Goal: Information Seeking & Learning: Stay updated

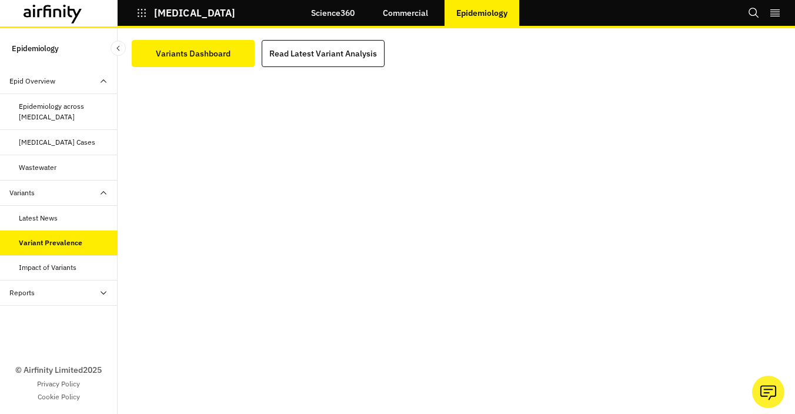
click at [56, 262] on div "Impact of Variants" at bounding box center [48, 267] width 58 height 11
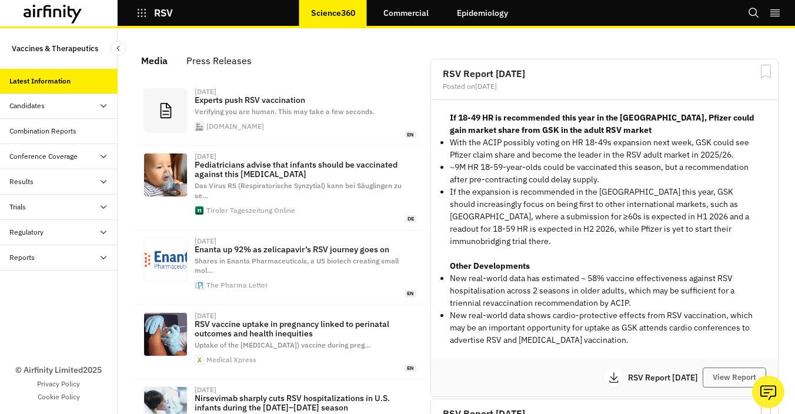
scroll to position [781, 353]
click at [405, 18] on link "Commercial" at bounding box center [406, 13] width 69 height 28
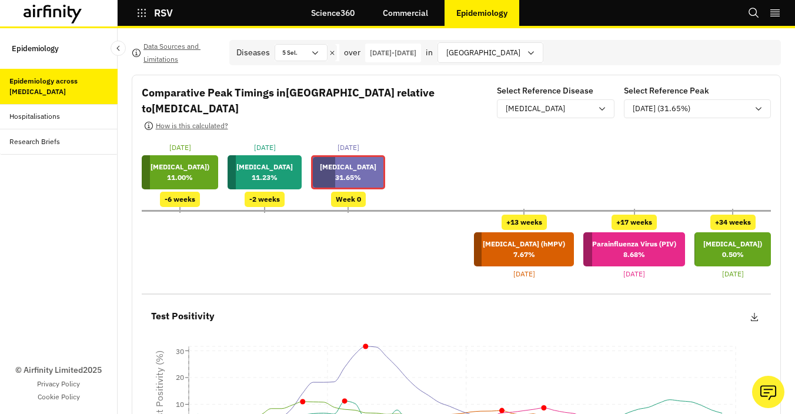
click at [399, 13] on link "Commercial" at bounding box center [405, 13] width 69 height 28
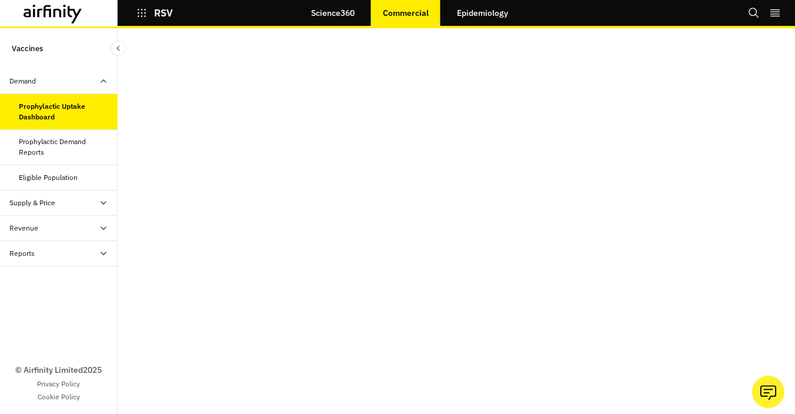
click at [32, 174] on div "Eligible Population" at bounding box center [48, 177] width 59 height 11
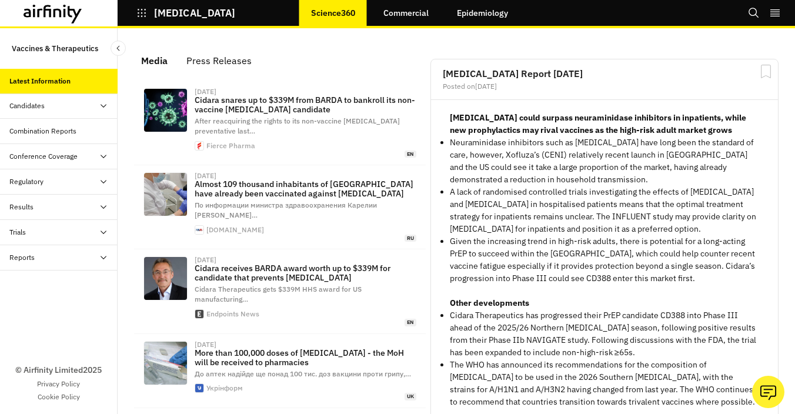
scroll to position [802, 353]
click at [404, 16] on link "Commercial" at bounding box center [406, 13] width 69 height 28
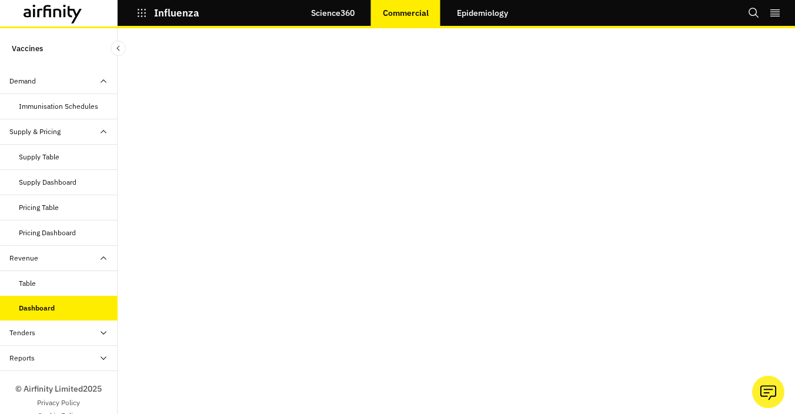
drag, startPoint x: 0, startPoint y: 0, endPoint x: 99, endPoint y: 303, distance: 318.8
click at [99, 303] on div "Dashboard" at bounding box center [68, 308] width 99 height 11
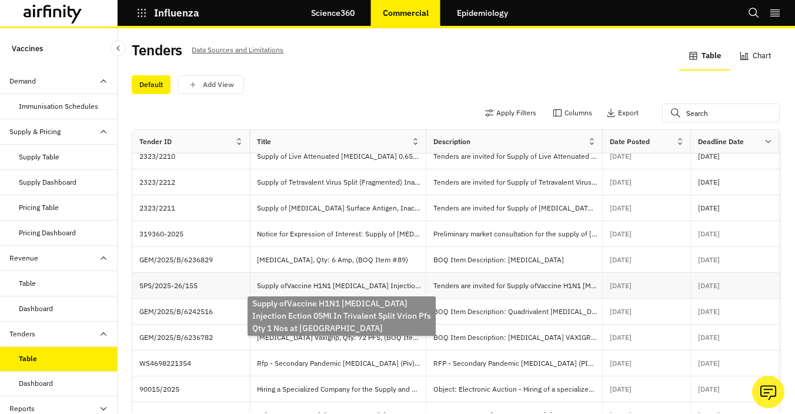
scroll to position [36, 0]
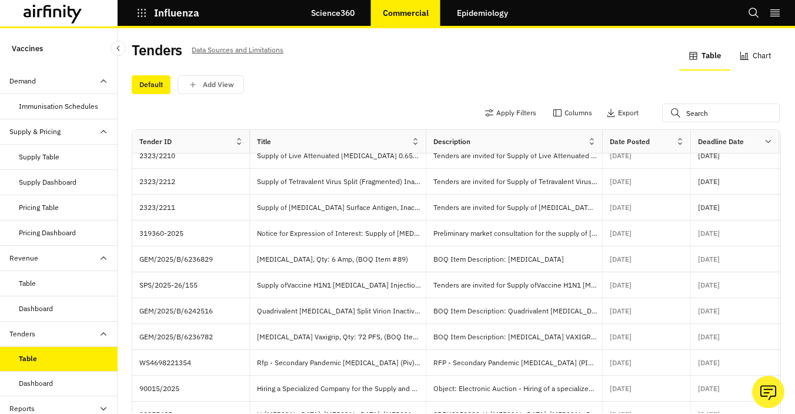
click at [35, 381] on div "Dashboard" at bounding box center [36, 383] width 34 height 11
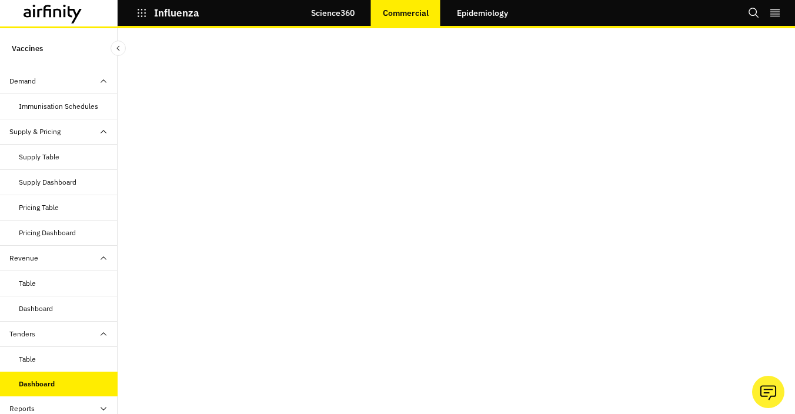
click at [144, 14] on icon "button" at bounding box center [141, 13] width 11 height 11
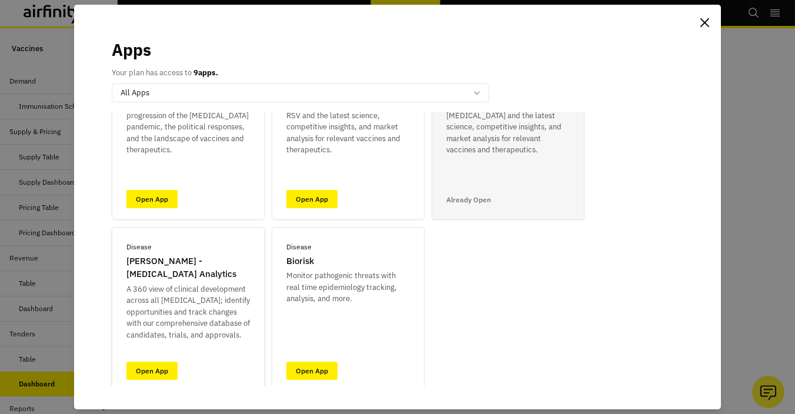
scroll to position [128, 0]
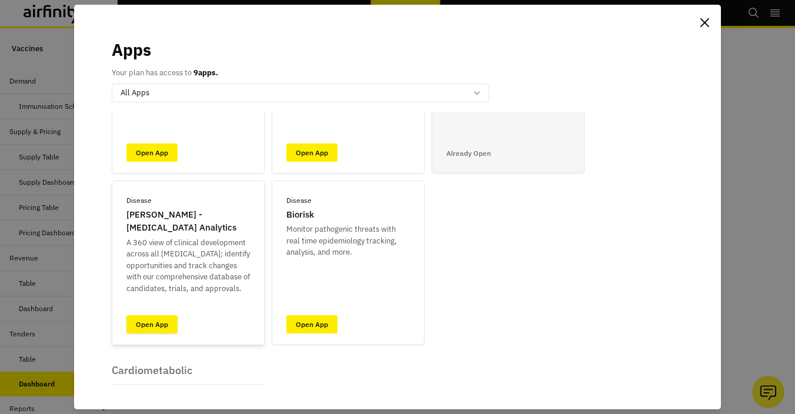
click at [162, 325] on link "Open App" at bounding box center [151, 324] width 51 height 18
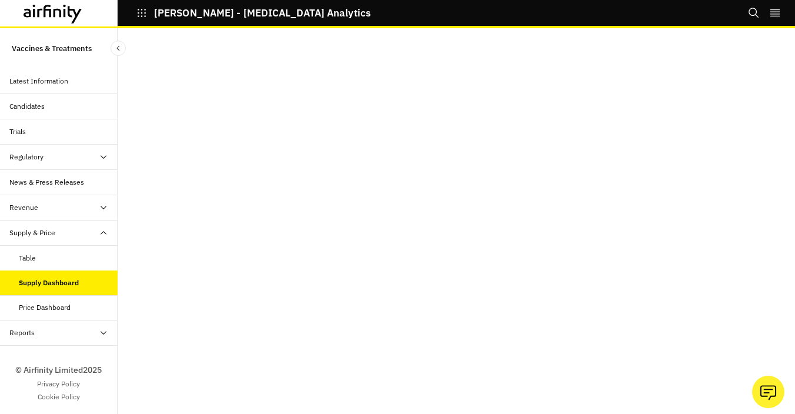
click at [142, 13] on icon "button" at bounding box center [142, 13] width 8 height 8
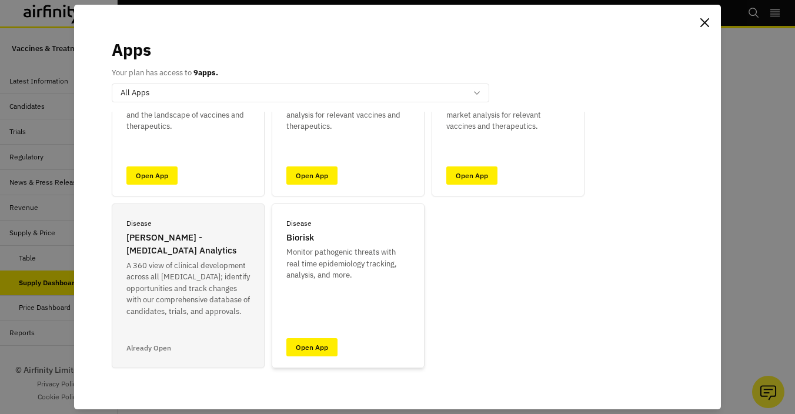
scroll to position [128, 0]
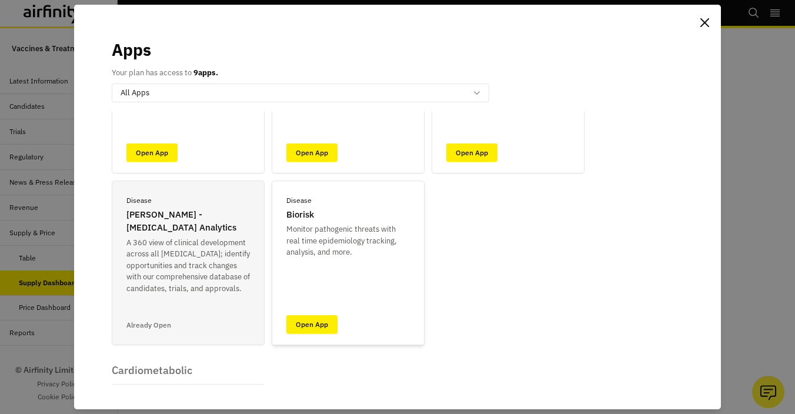
click at [319, 324] on link "Open App" at bounding box center [311, 324] width 51 height 18
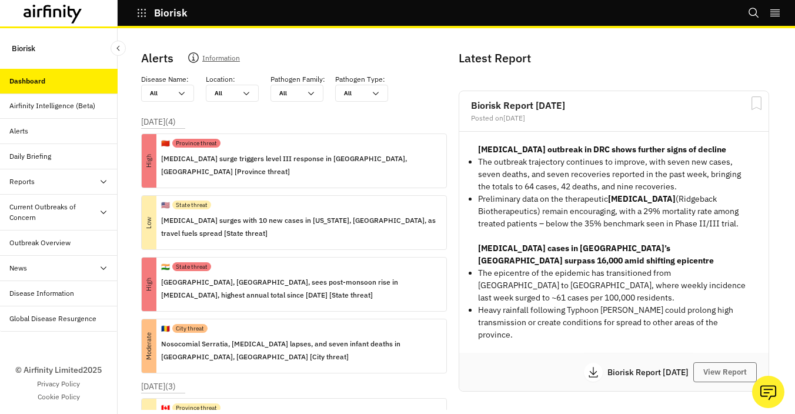
click at [49, 108] on div "Airfinity Intelligence (Beta)" at bounding box center [52, 106] width 86 height 11
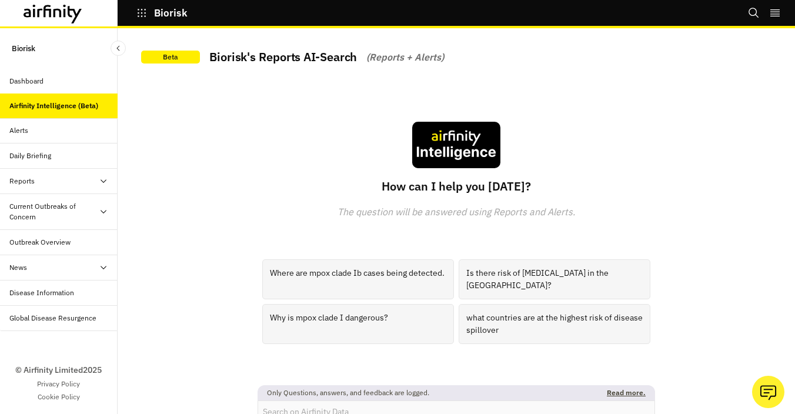
click at [17, 128] on div "Alerts" at bounding box center [18, 130] width 19 height 11
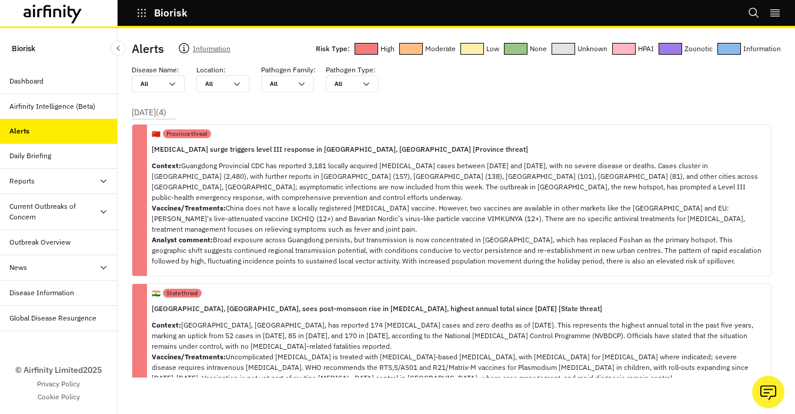
click at [19, 157] on div "Daily Briefing" at bounding box center [30, 156] width 42 height 11
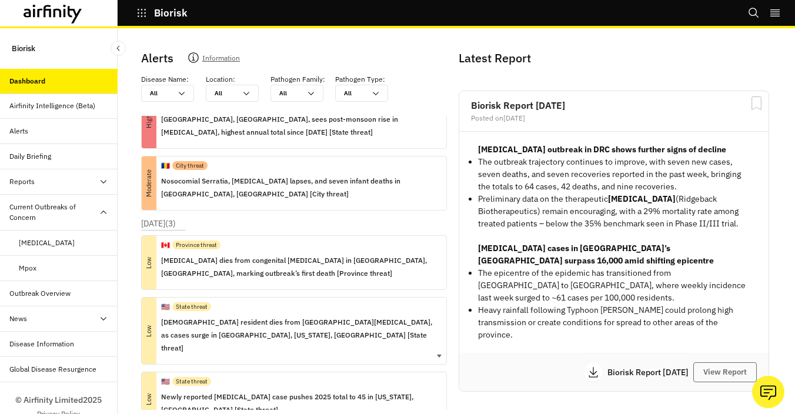
scroll to position [39, 0]
